Goal: Use online tool/utility: Utilize a website feature to perform a specific function

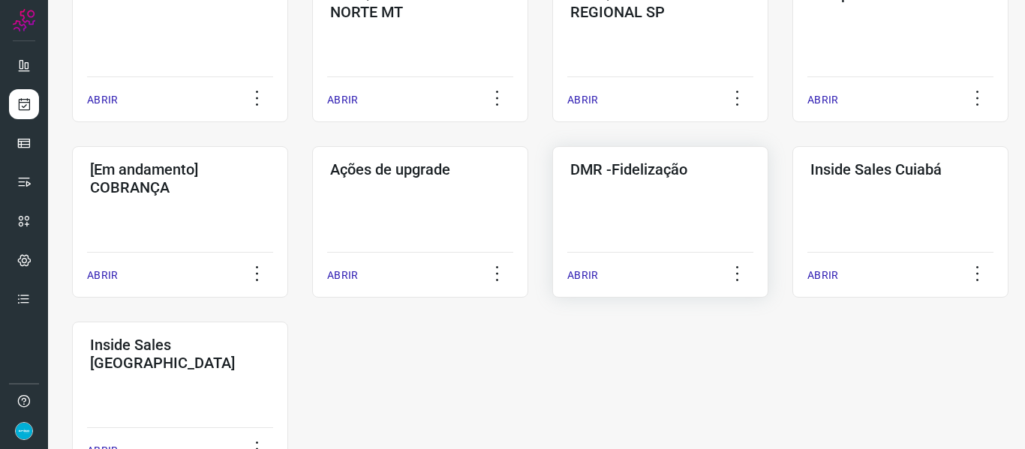
click at [590, 272] on p "ABRIR" at bounding box center [582, 276] width 31 height 16
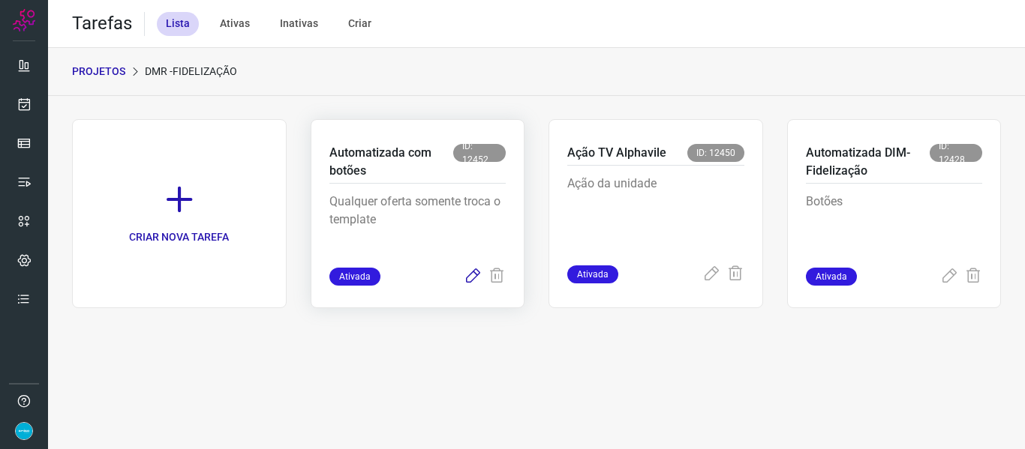
click at [470, 276] on icon at bounding box center [473, 277] width 18 height 18
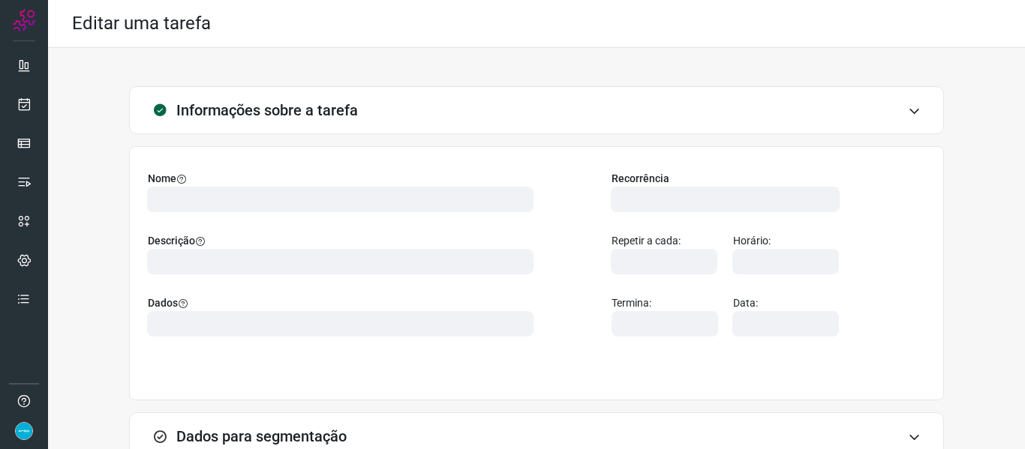
click at [964, 124] on div "Informações sobre a tarefa Nome Descrição Dados Recorrência Repetir a cada: Hor…" at bounding box center [536, 339] width 929 height 506
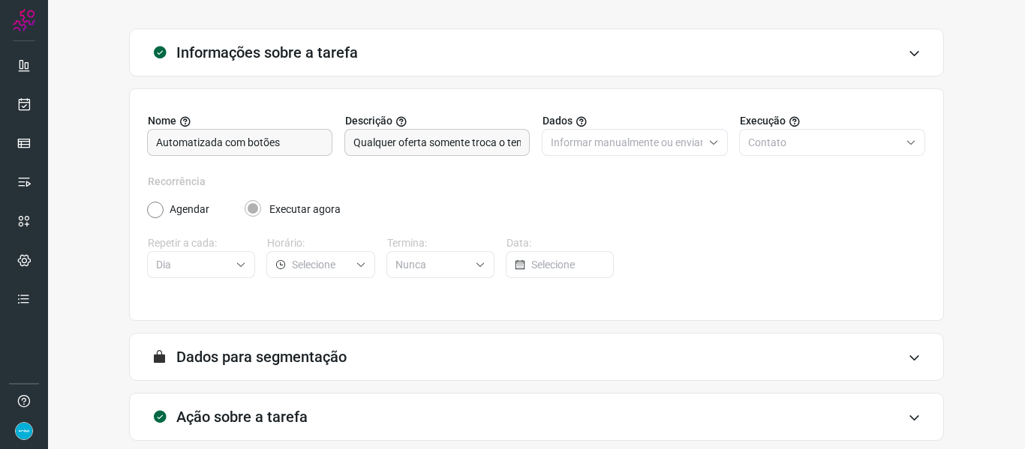
scroll to position [137, 0]
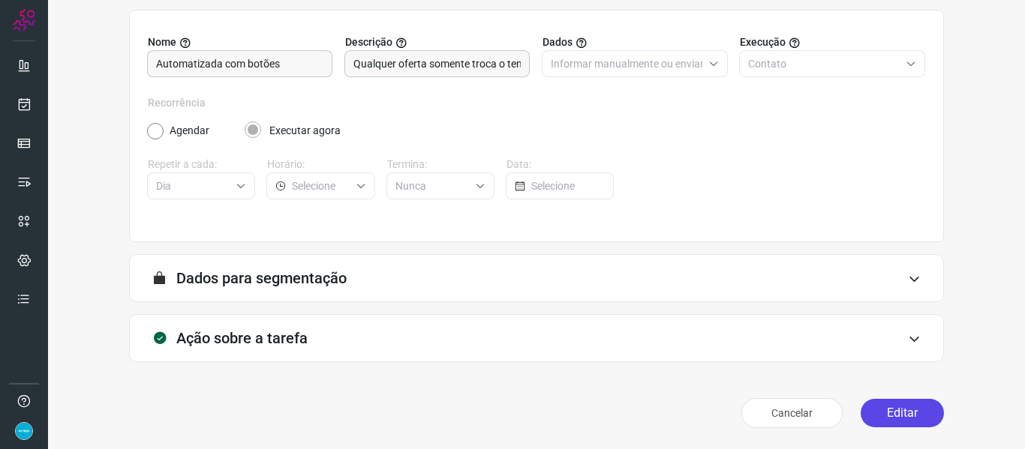
click at [875, 412] on button "Editar" at bounding box center [901, 413] width 83 height 29
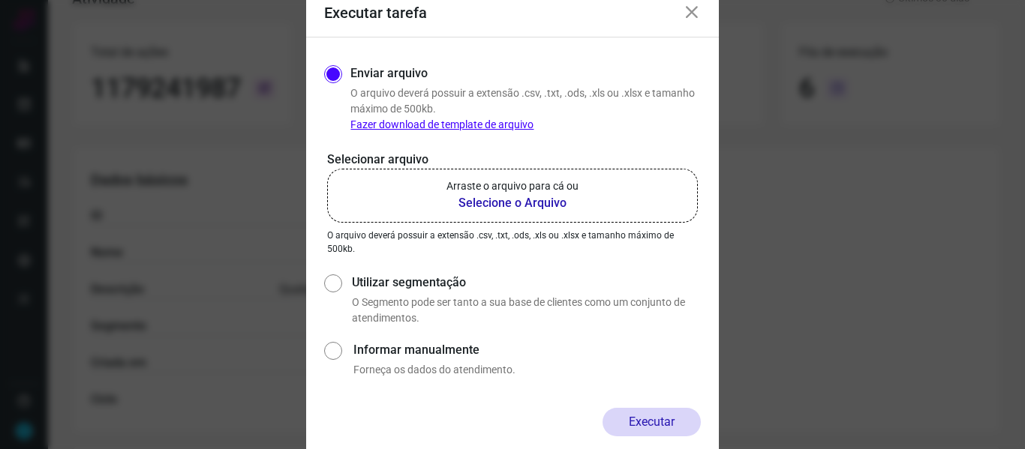
click at [532, 207] on b "Selecione o Arquivo" at bounding box center [512, 203] width 132 height 18
click at [0, 0] on input "Arraste o arquivo para cá ou Selecione o Arquivo" at bounding box center [0, 0] width 0 height 0
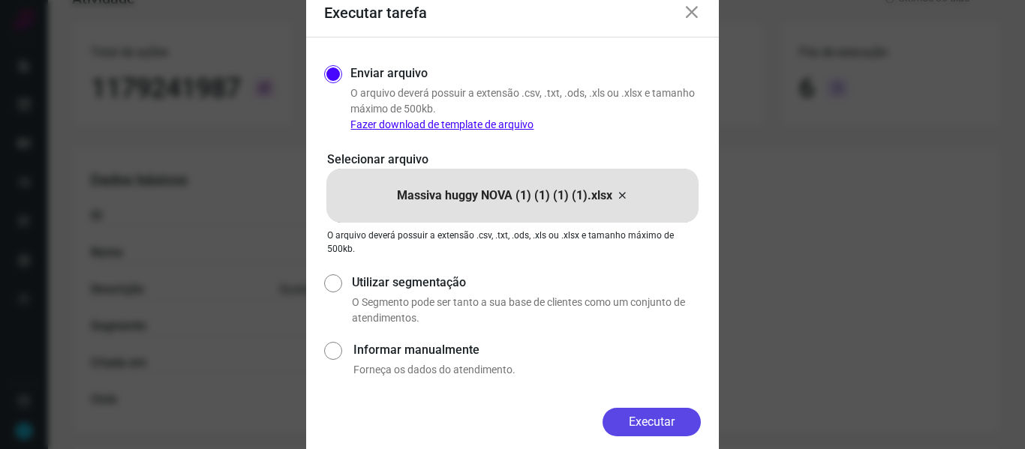
click at [659, 426] on button "Executar" at bounding box center [651, 422] width 98 height 29
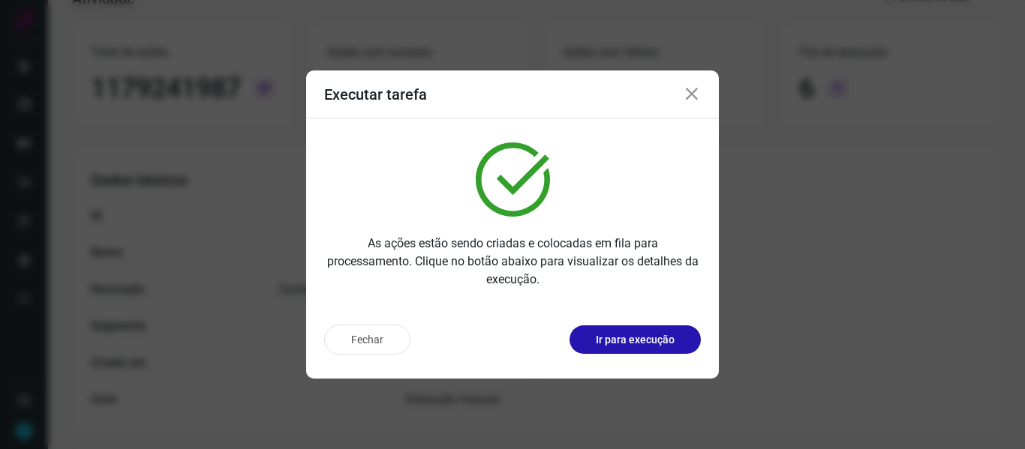
click at [700, 94] on icon at bounding box center [692, 95] width 18 height 18
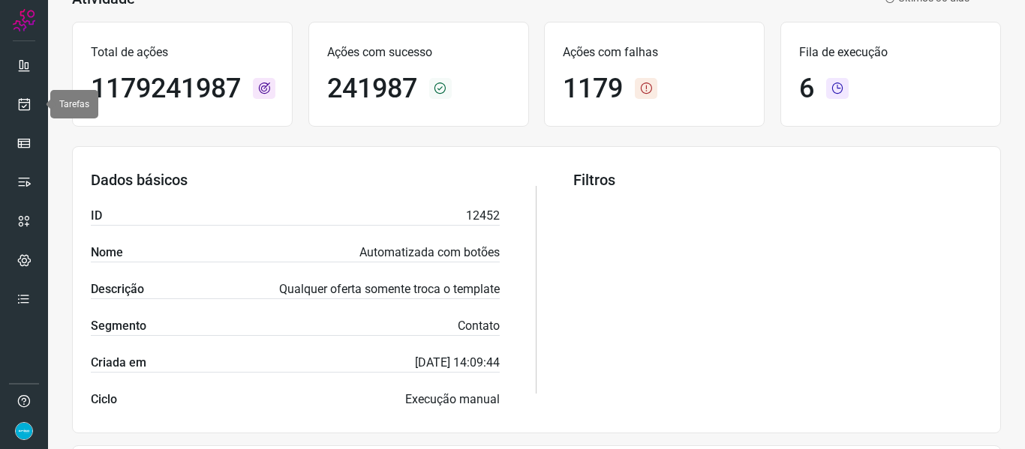
drag, startPoint x: 36, startPoint y: 101, endPoint x: 51, endPoint y: 118, distance: 22.3
click at [36, 101] on link at bounding box center [24, 104] width 30 height 30
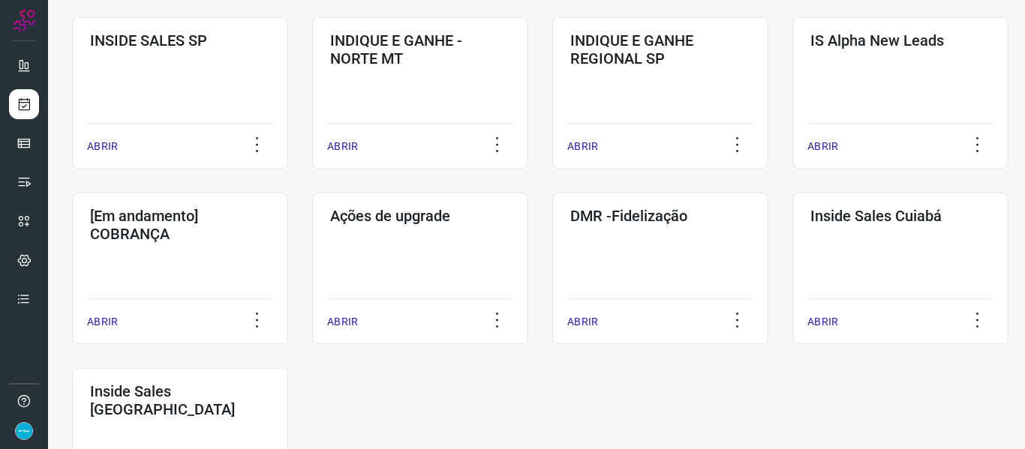
scroll to position [710, 0]
